Goal: Check status: Check status

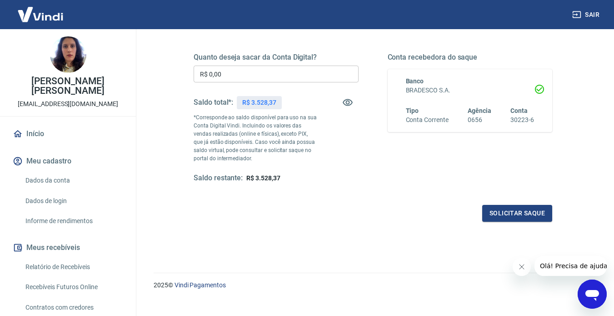
scroll to position [142, 0]
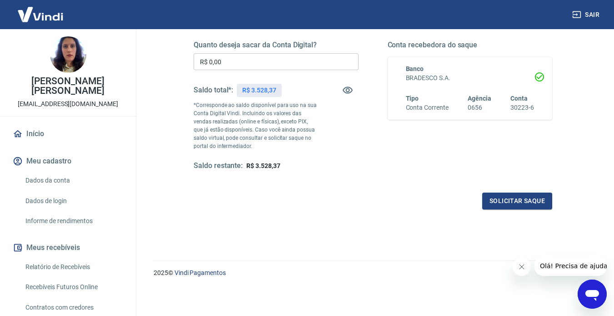
click at [519, 266] on icon "Fechar mensagem da empresa" at bounding box center [521, 266] width 7 height 7
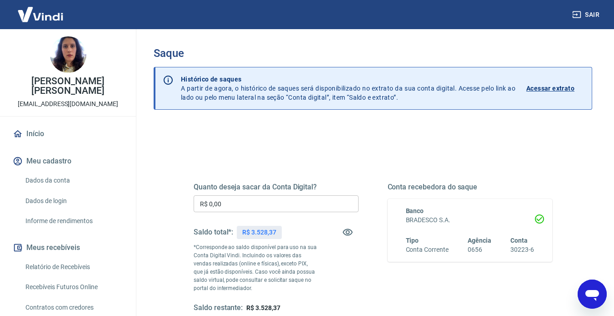
scroll to position [0, 0]
click at [552, 89] on p "Acessar extrato" at bounding box center [550, 88] width 48 height 9
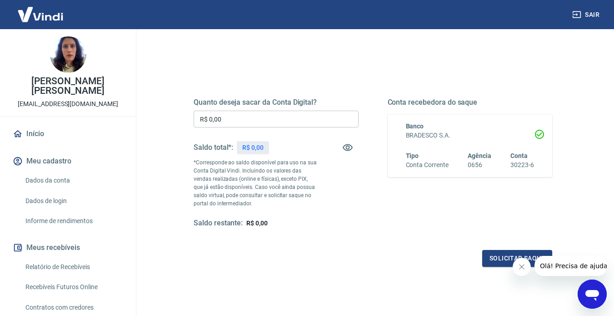
scroll to position [91, 0]
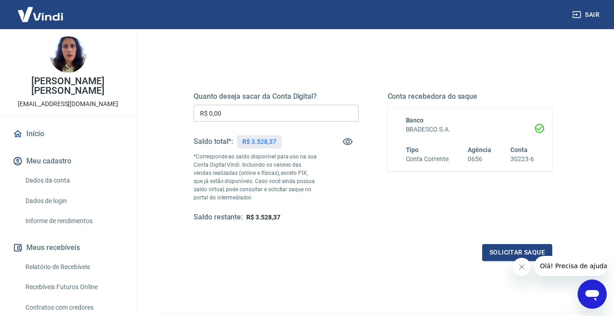
click at [287, 112] on input "R$ 0,00" at bounding box center [276, 113] width 165 height 17
